Goal: Transaction & Acquisition: Purchase product/service

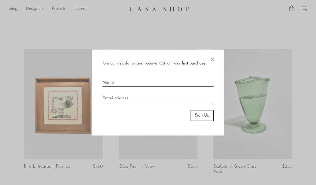
click at [211, 62] on span "×" at bounding box center [211, 58] width 5 height 17
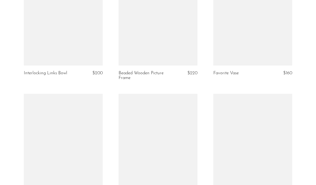
scroll to position [1033, 0]
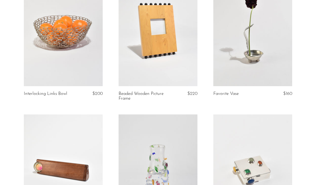
click at [88, 68] on link at bounding box center [63, 31] width 79 height 110
click at [144, 49] on link at bounding box center [157, 31] width 79 height 110
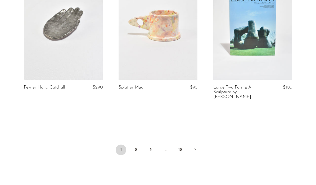
scroll to position [1591, 0]
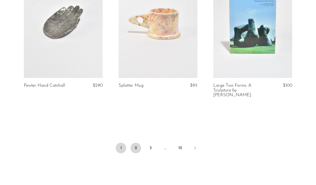
click at [137, 143] on link "2" at bounding box center [135, 148] width 11 height 11
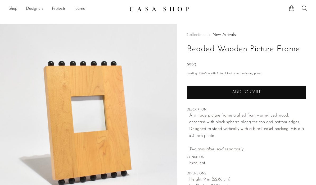
click at [225, 90] on button "Add to cart" at bounding box center [246, 92] width 119 height 14
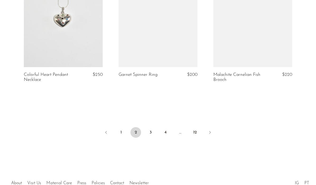
scroll to position [1613, 0]
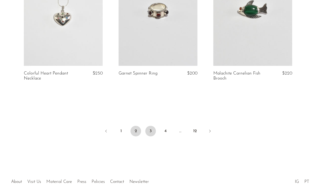
click at [149, 126] on link "3" at bounding box center [150, 131] width 11 height 11
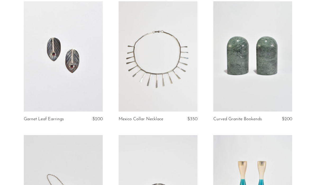
scroll to position [62, 0]
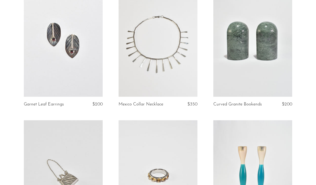
click at [164, 70] on link at bounding box center [157, 42] width 79 height 110
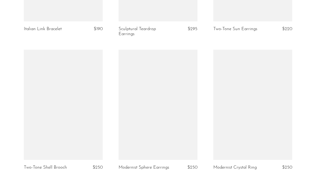
scroll to position [1581, 0]
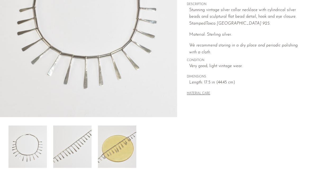
scroll to position [145, 0]
